Goal: Check status: Check status

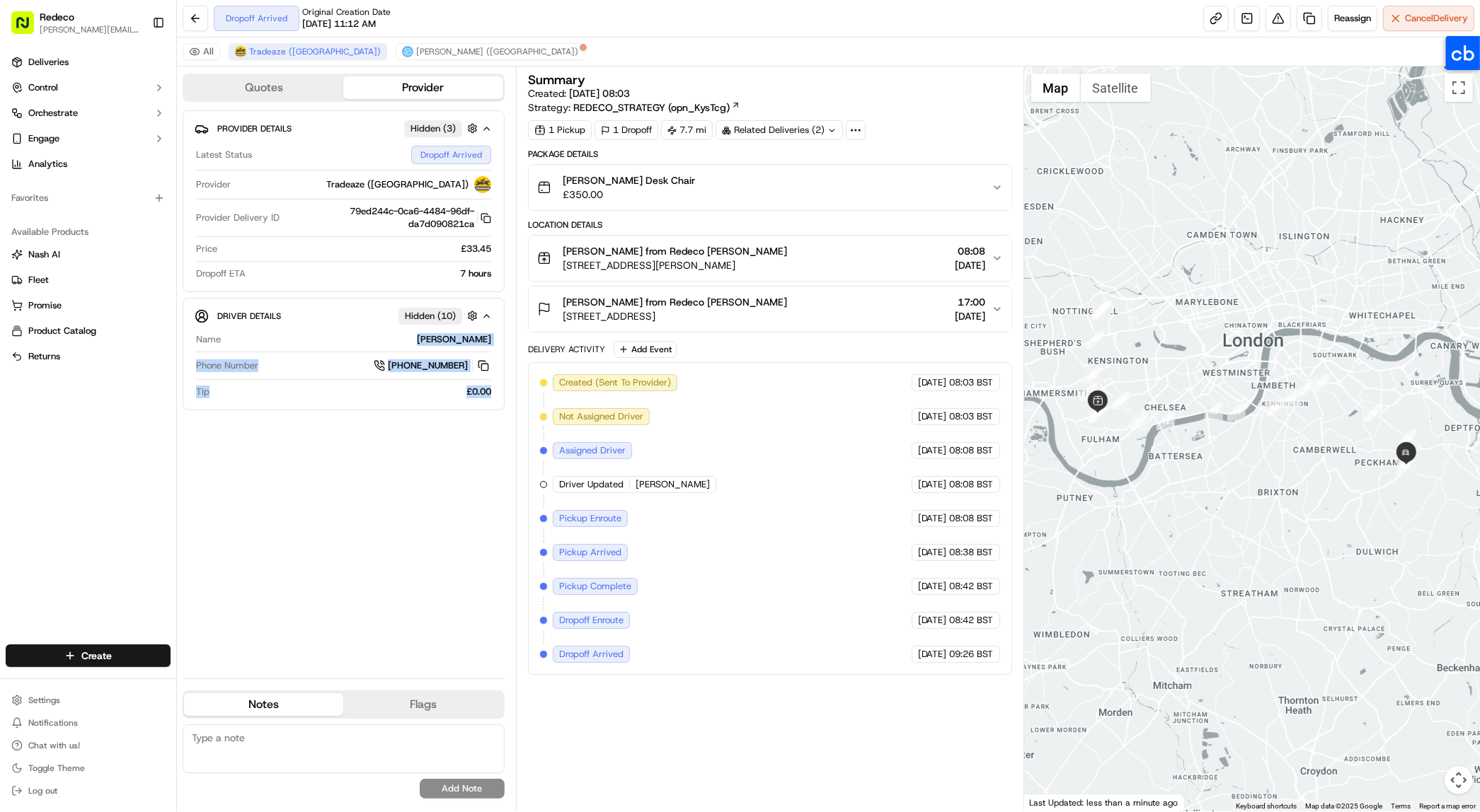
drag, startPoint x: 433, startPoint y: 342, endPoint x: 509, endPoint y: 342, distance: 76.0
click at [509, 342] on div "Quotes Provider Provider Details Hidden ( 3 ) Latest Status Dropoff Arrived Pro…" at bounding box center [346, 439] width 339 height 745
click at [362, 519] on div "Provider Details Hidden ( 3 ) Latest Status Dropoff Arrived Provider Tradeaze (…" at bounding box center [343, 388] width 322 height 557
click at [992, 310] on icon "button" at bounding box center [997, 310] width 11 height 11
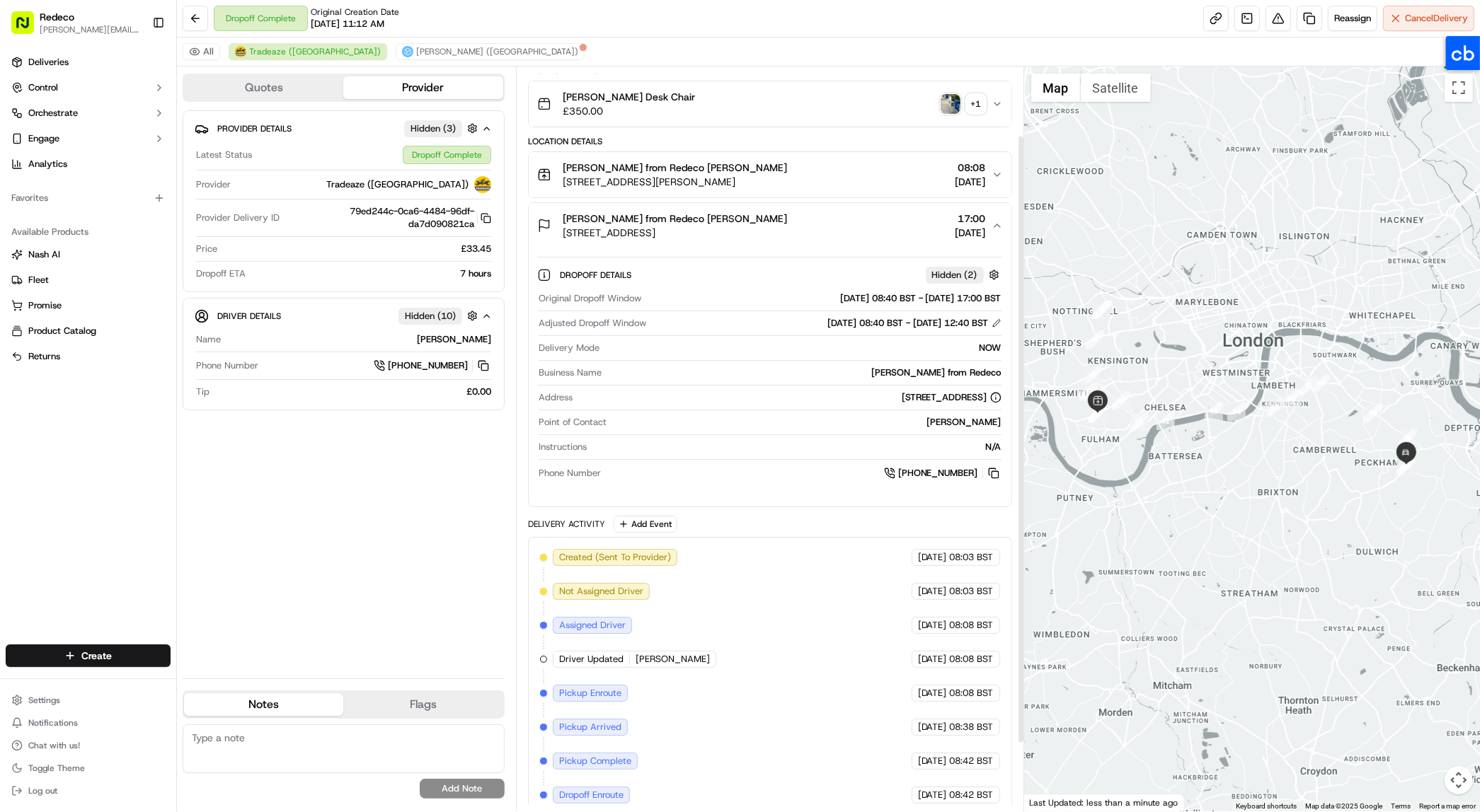
scroll to position [168, 0]
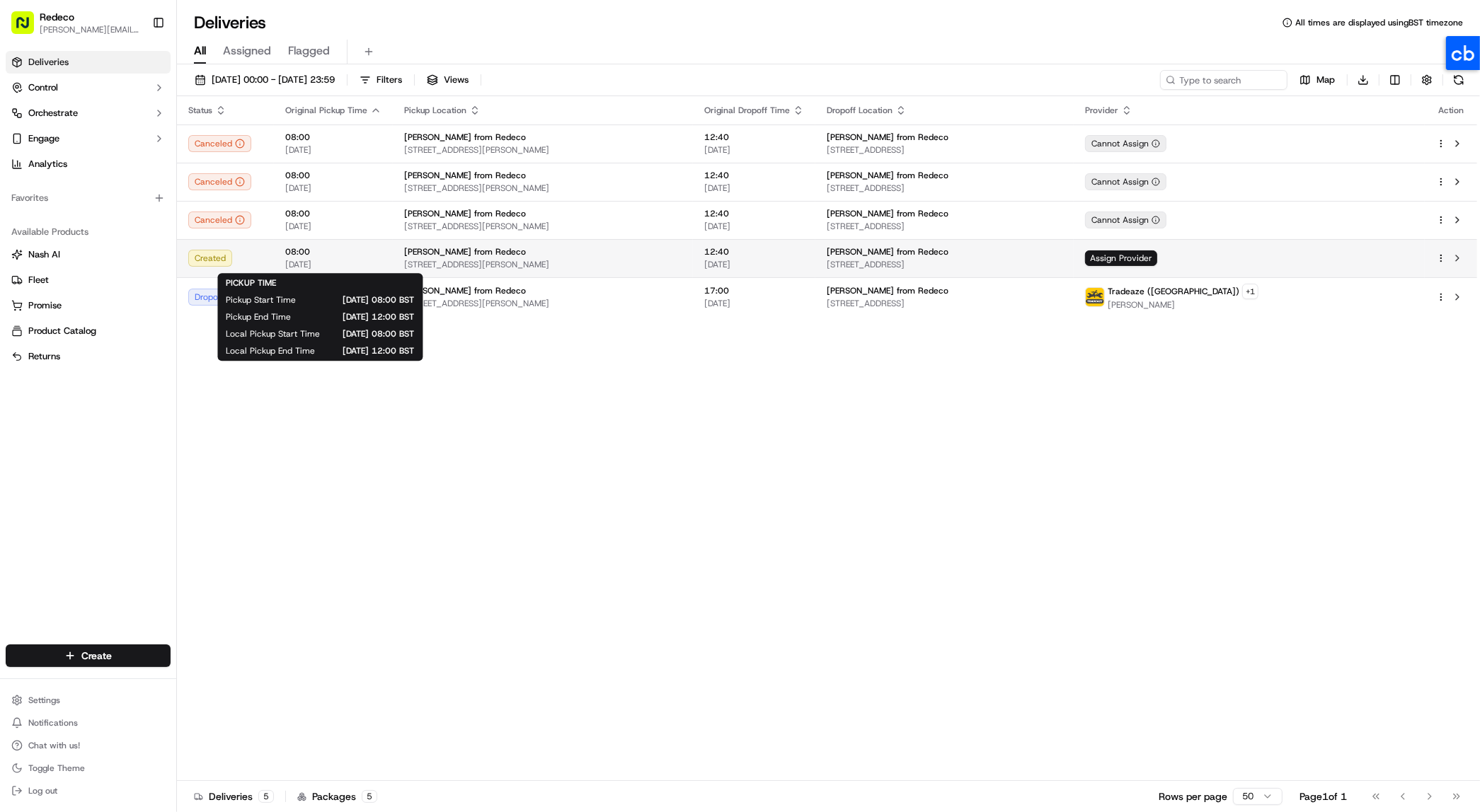
click at [365, 259] on span "[DATE]" at bounding box center [333, 264] width 97 height 11
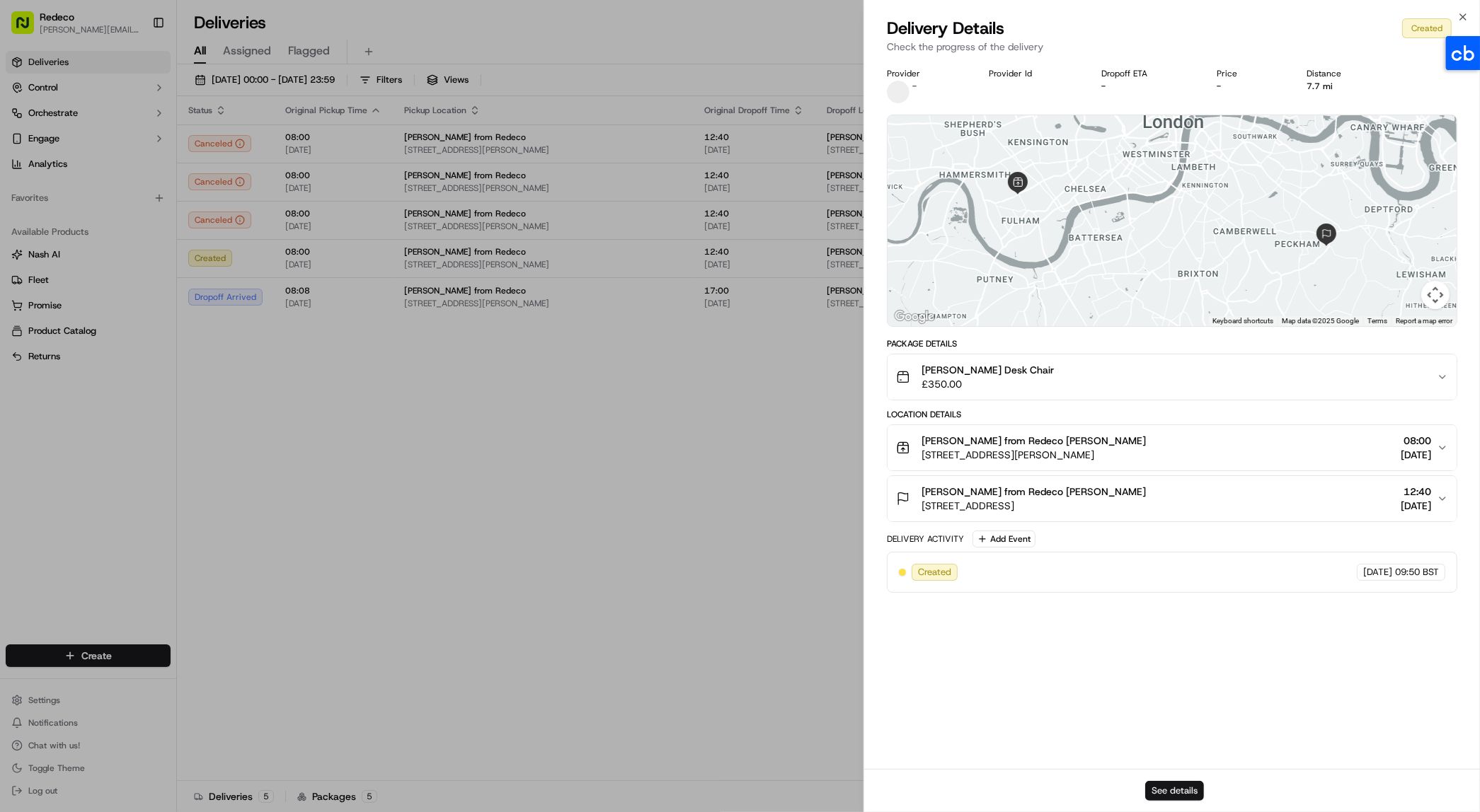
click at [1166, 786] on button "See details" at bounding box center [1175, 791] width 59 height 20
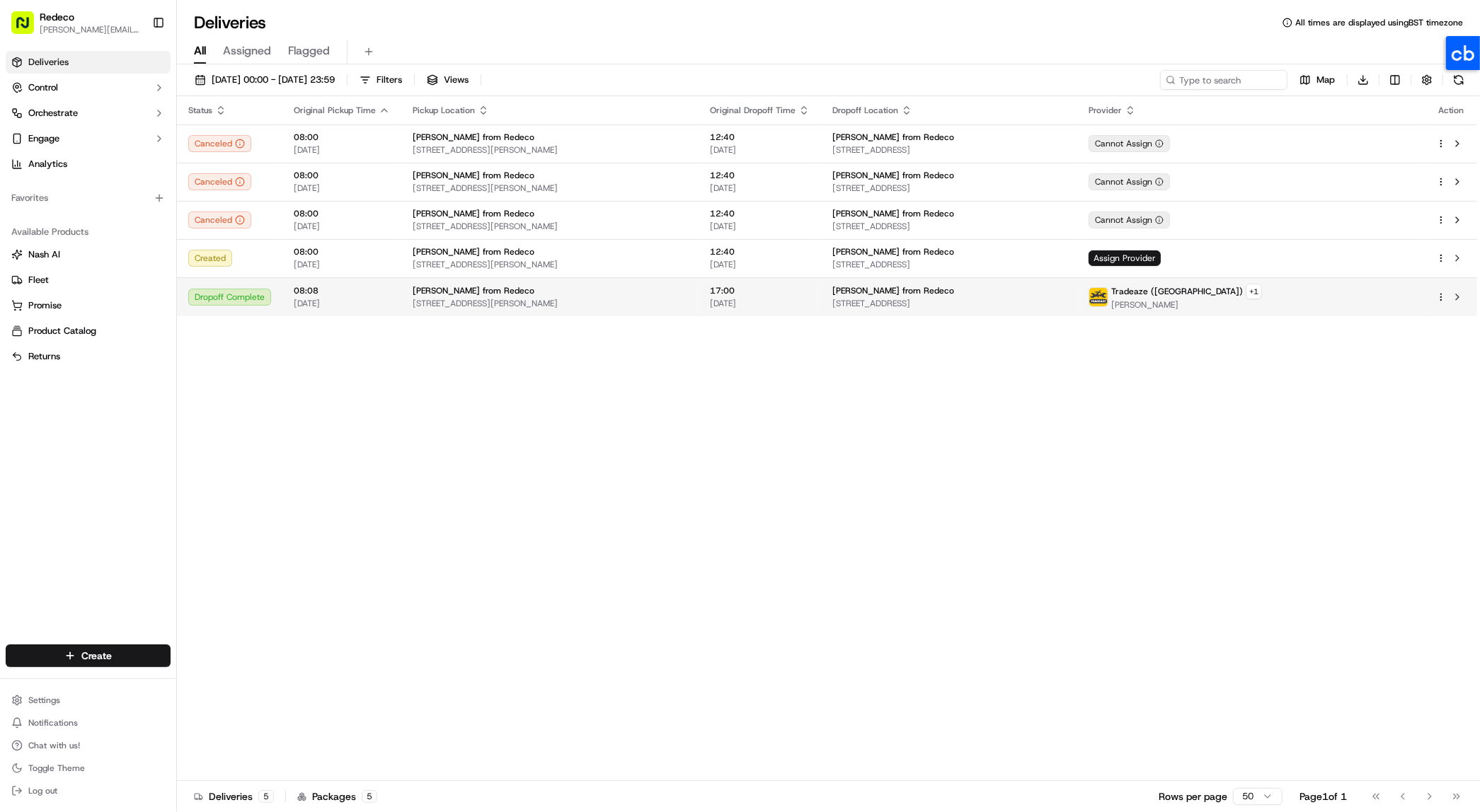
click at [479, 302] on span "[STREET_ADDRESS][PERSON_NAME]" at bounding box center [550, 304] width 275 height 11
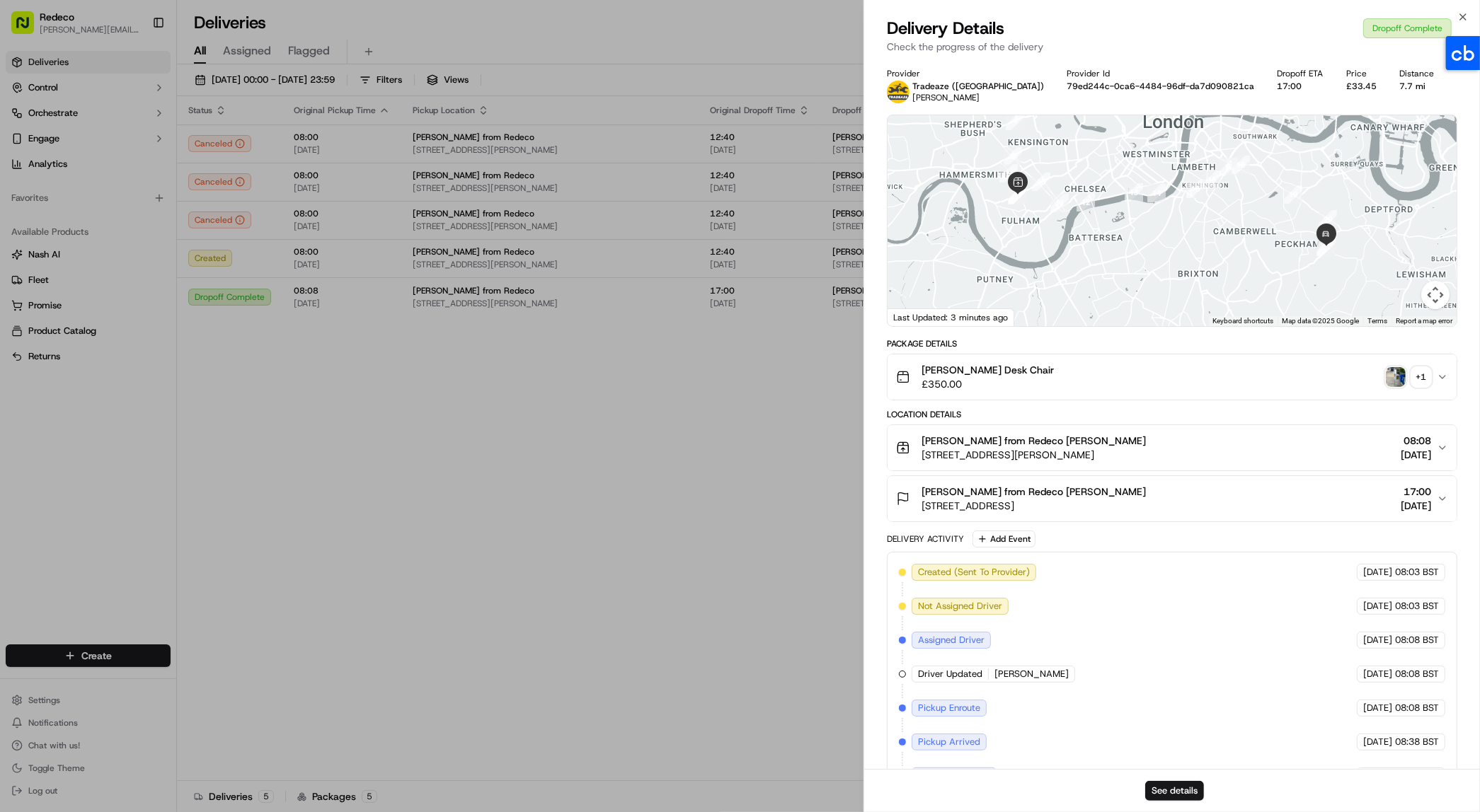
click at [1444, 376] on icon "button" at bounding box center [1442, 377] width 6 height 3
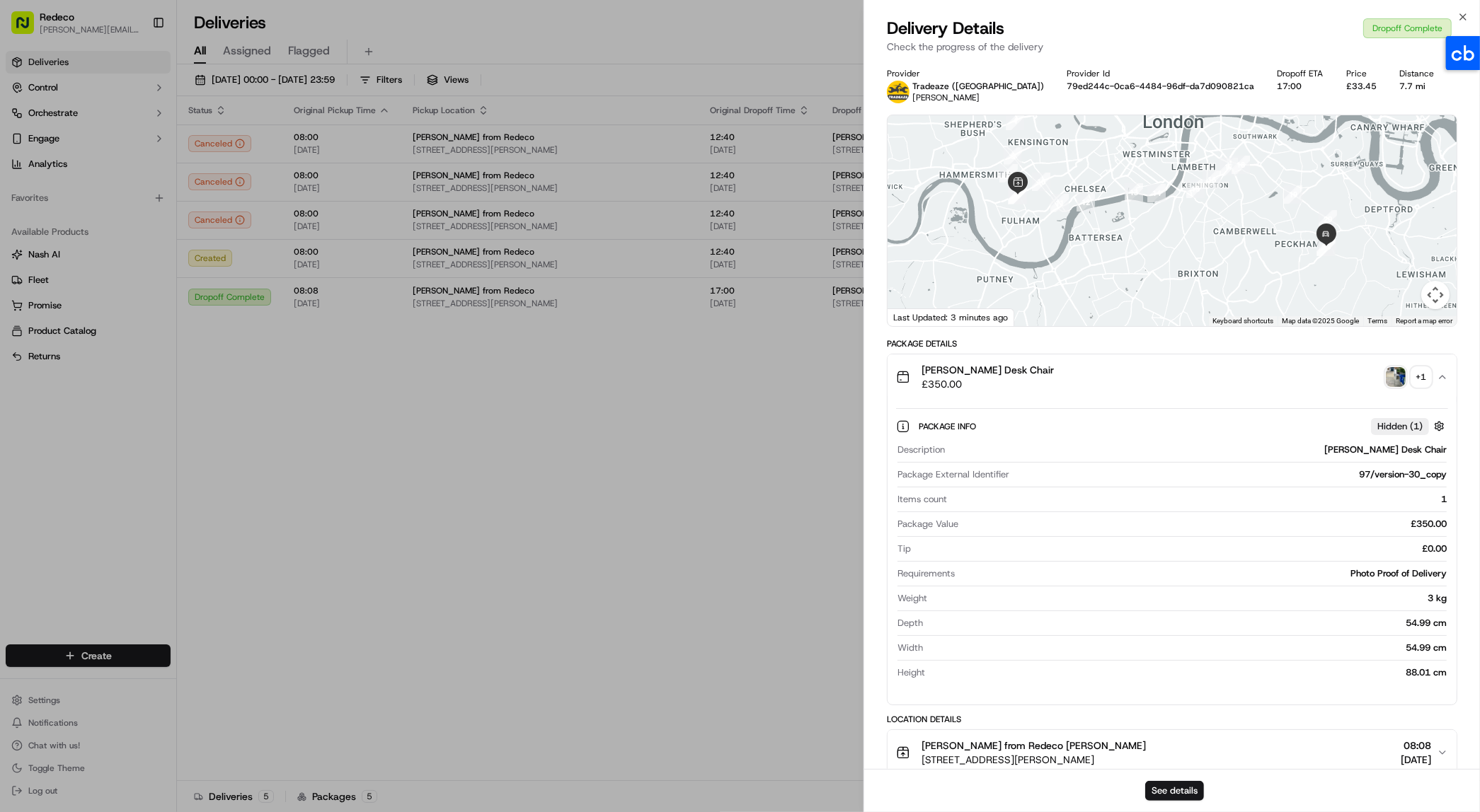
click at [1394, 380] on img "button" at bounding box center [1396, 377] width 20 height 20
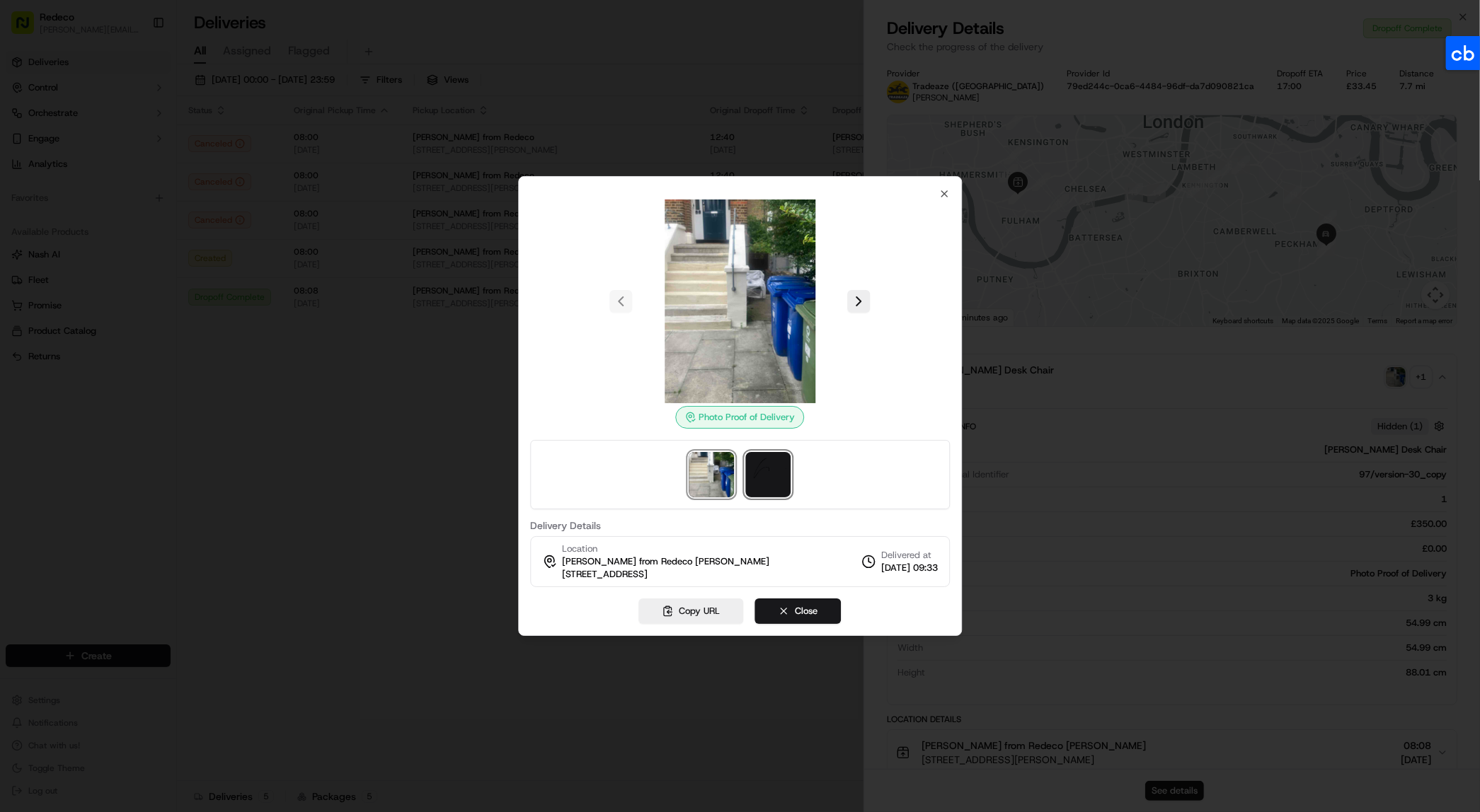
click at [766, 480] on img at bounding box center [767, 474] width 45 height 45
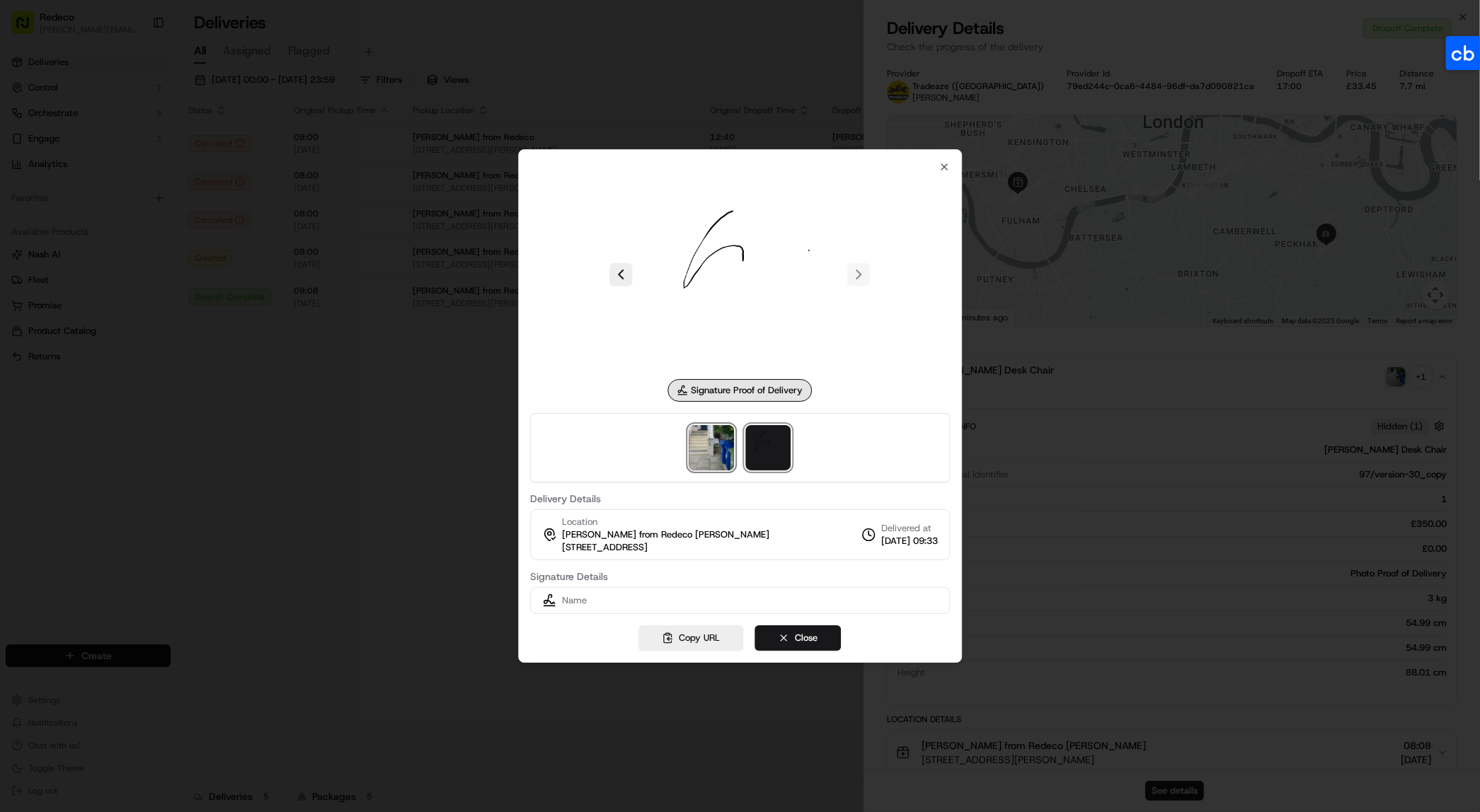
click at [696, 470] on img at bounding box center [711, 447] width 45 height 45
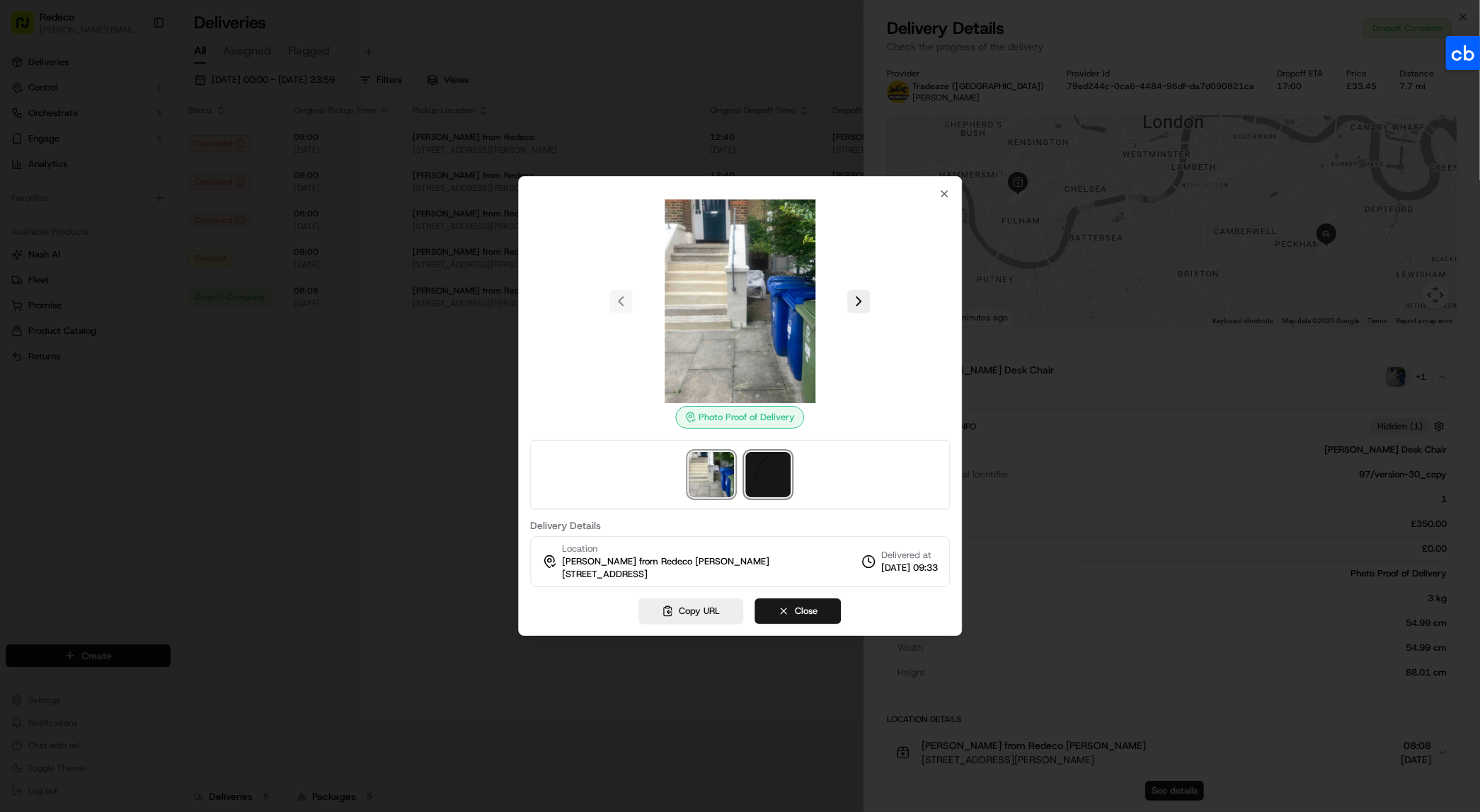
click at [759, 478] on img at bounding box center [767, 474] width 45 height 45
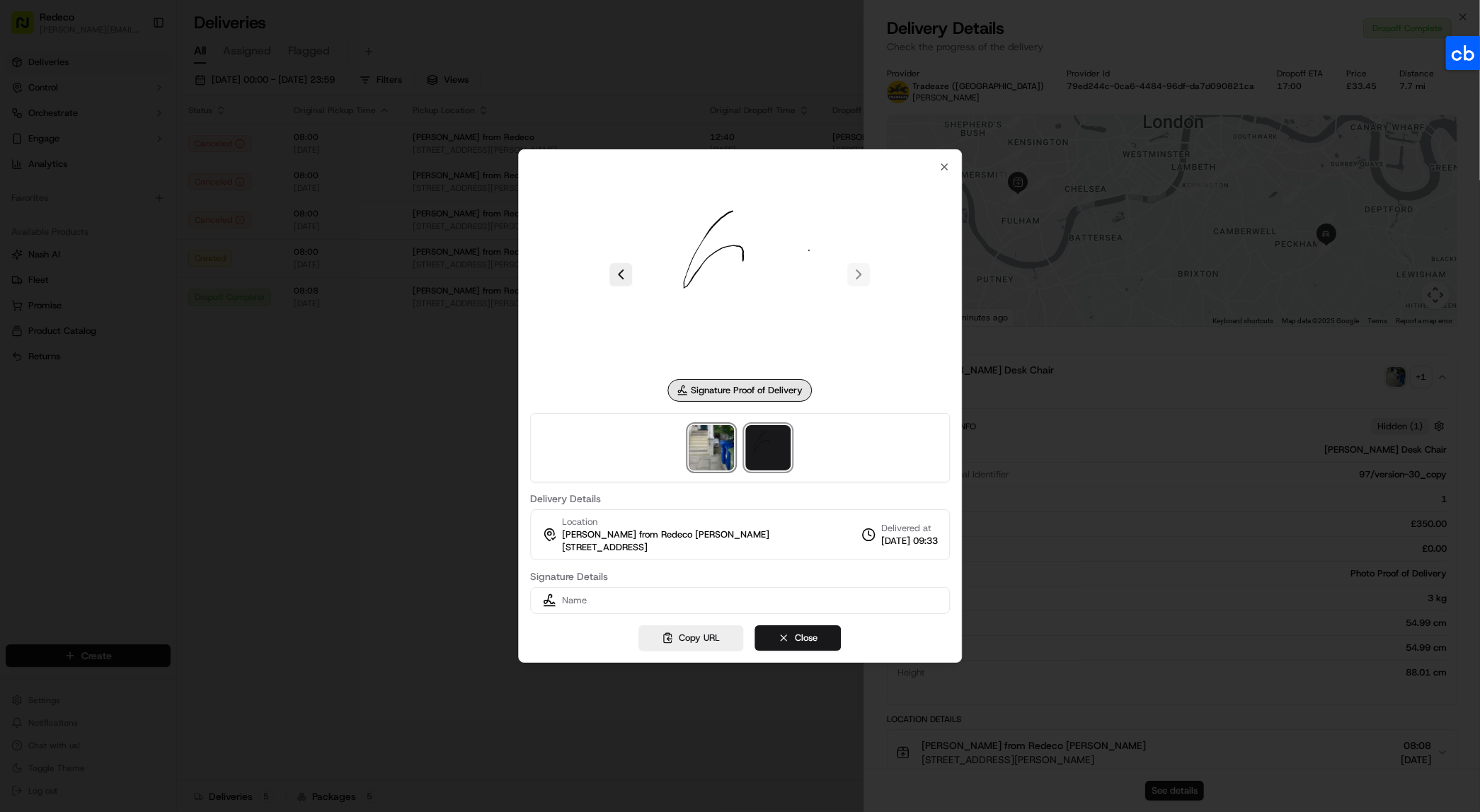
click at [715, 454] on img at bounding box center [711, 447] width 45 height 45
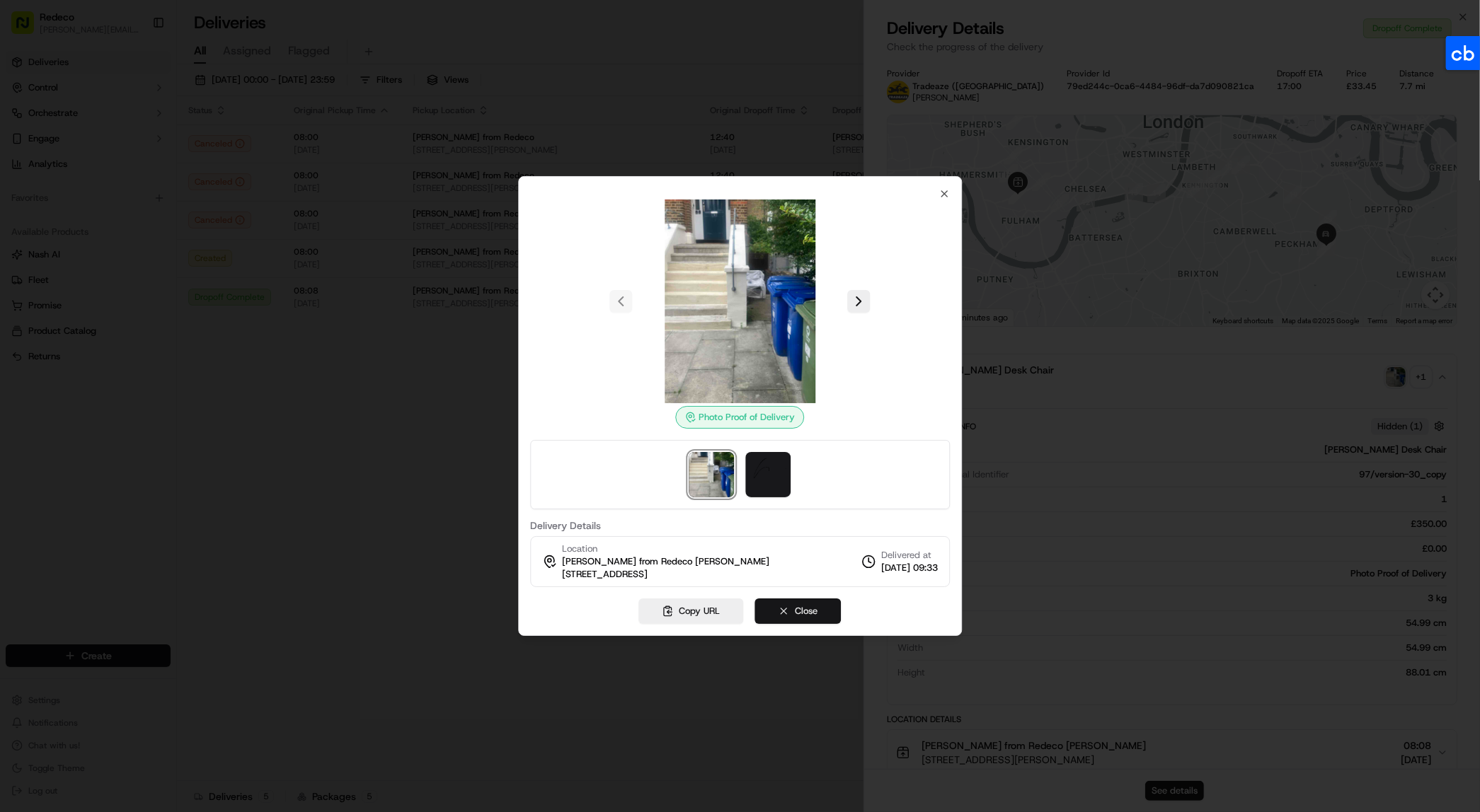
click at [801, 609] on button "Close" at bounding box center [797, 611] width 87 height 26
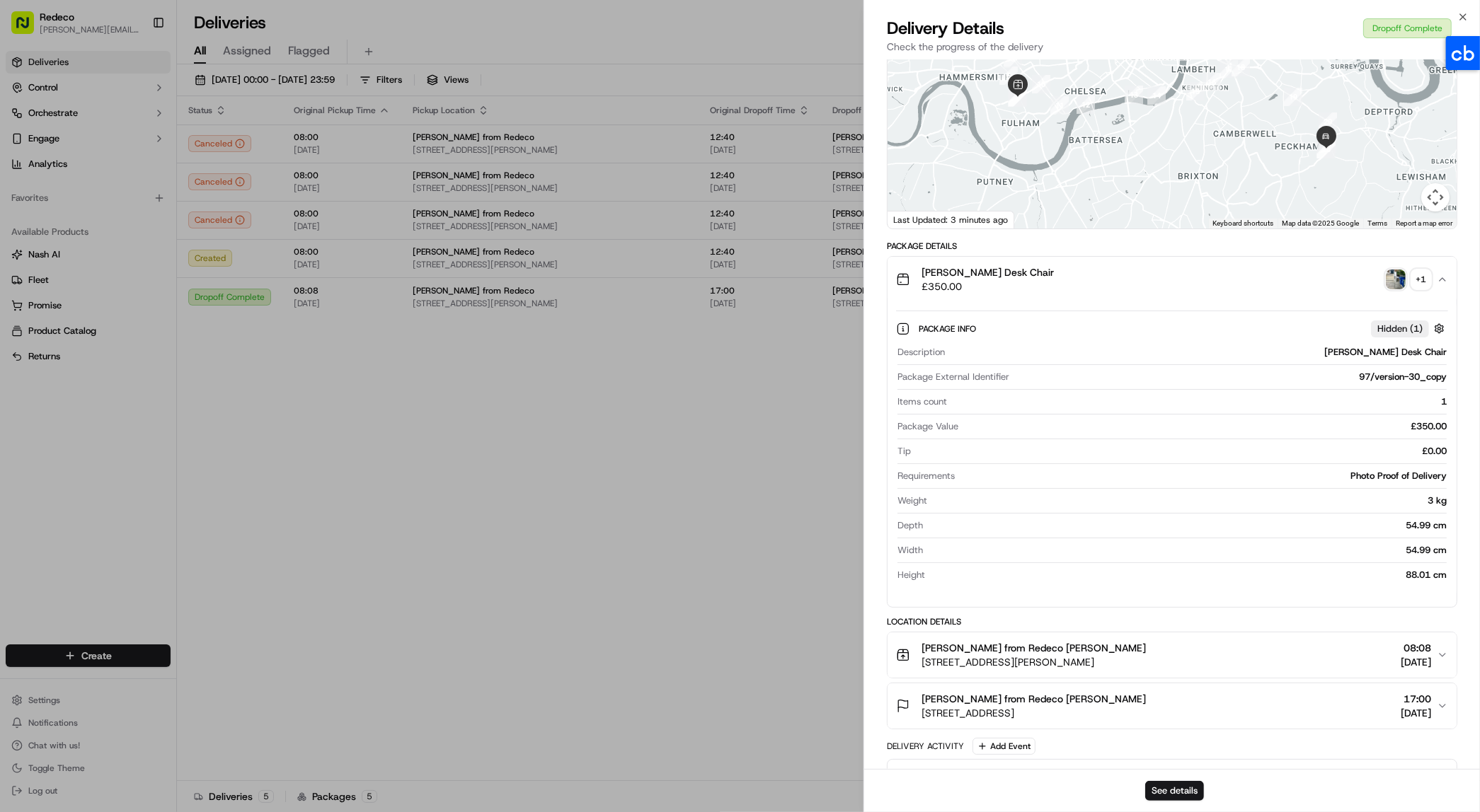
scroll to position [447, 0]
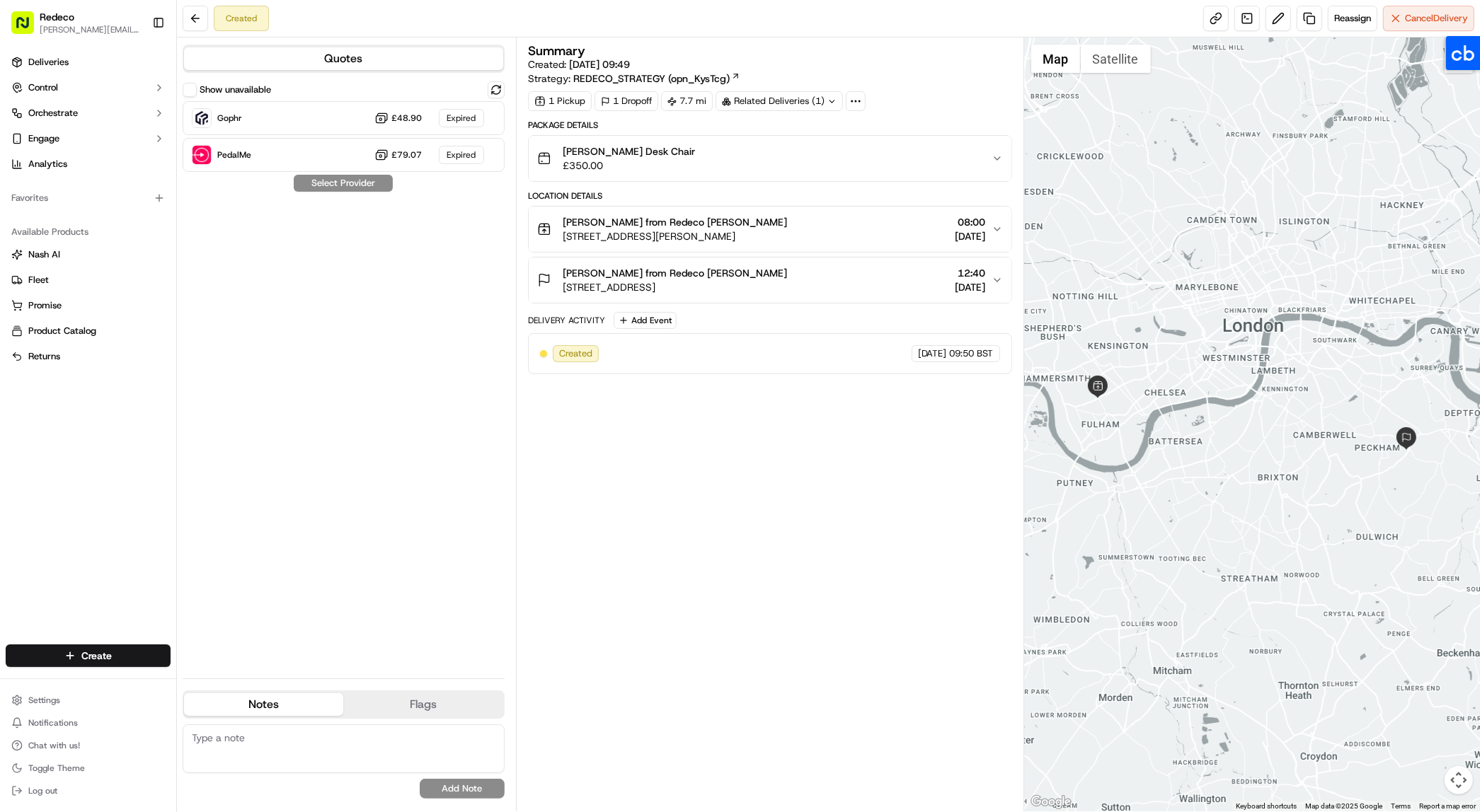
click at [650, 284] on span "[STREET_ADDRESS]" at bounding box center [675, 287] width 225 height 14
